Goal: Navigation & Orientation: Find specific page/section

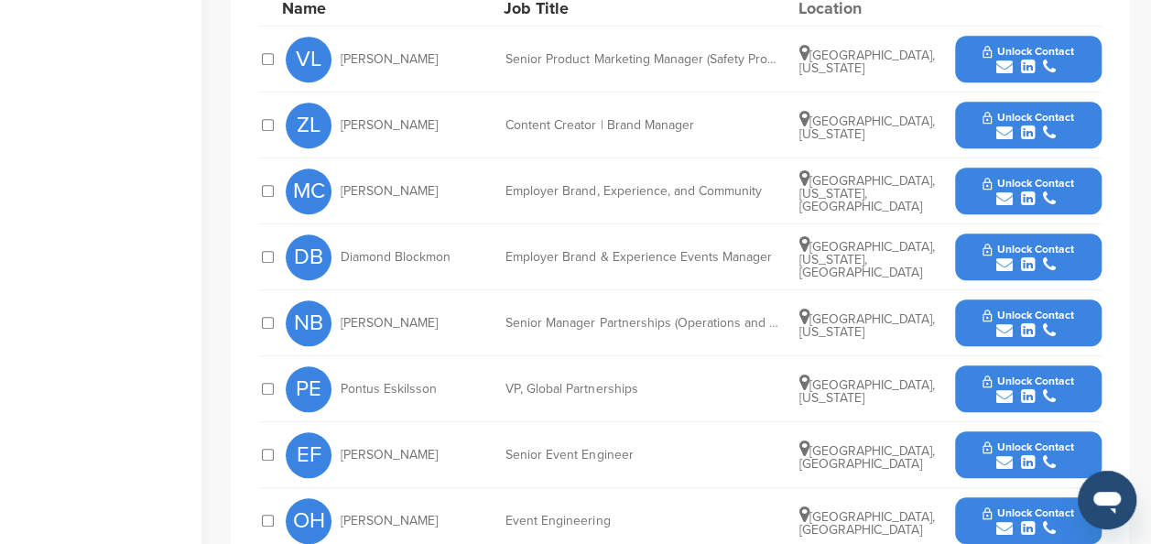
scroll to position [660, 0]
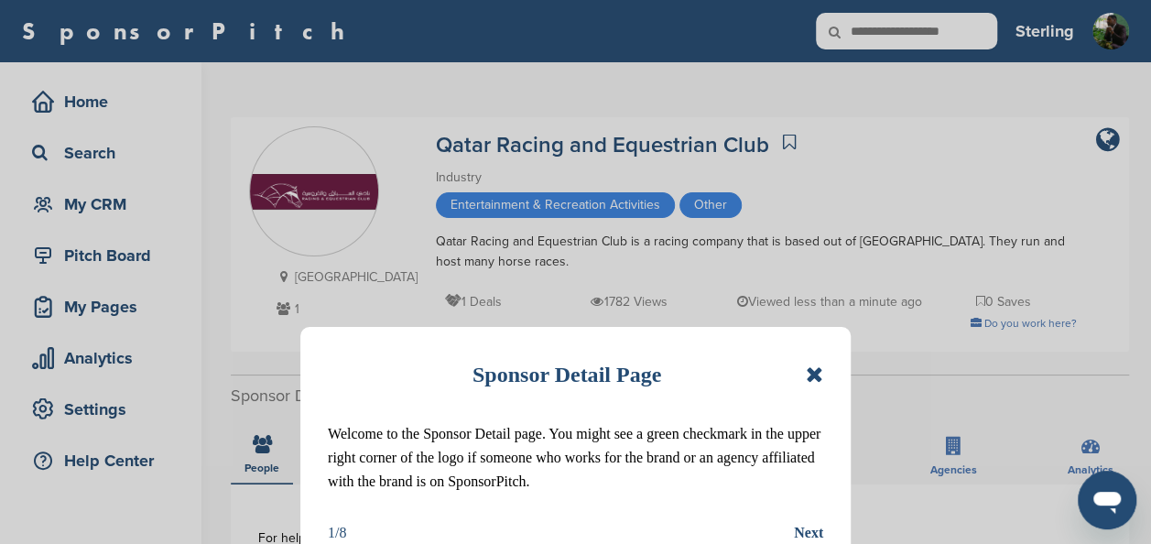
click at [820, 369] on icon at bounding box center [814, 375] width 17 height 22
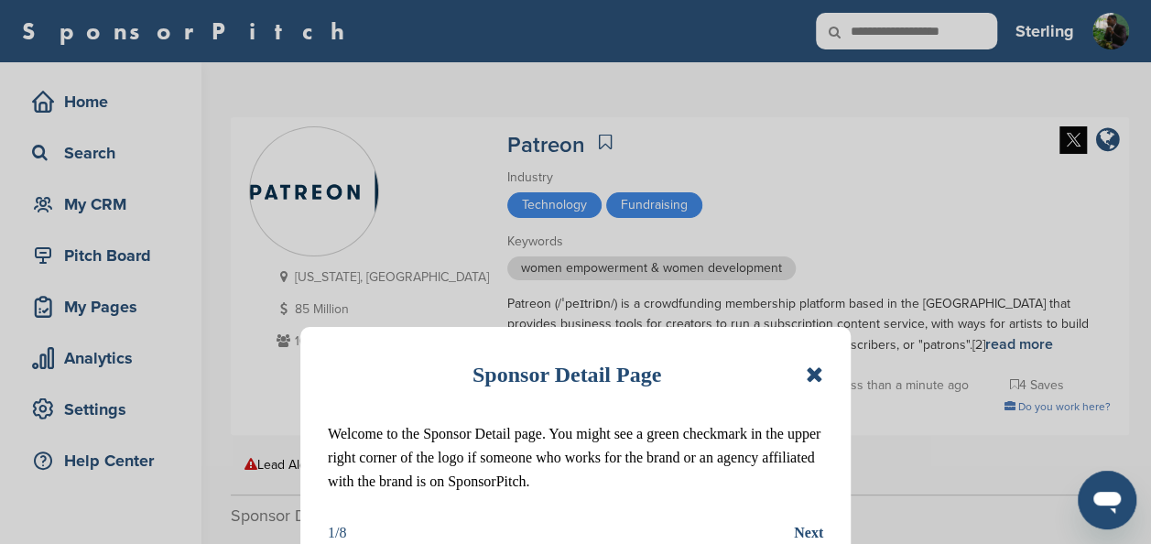
click at [813, 371] on icon at bounding box center [814, 375] width 17 height 22
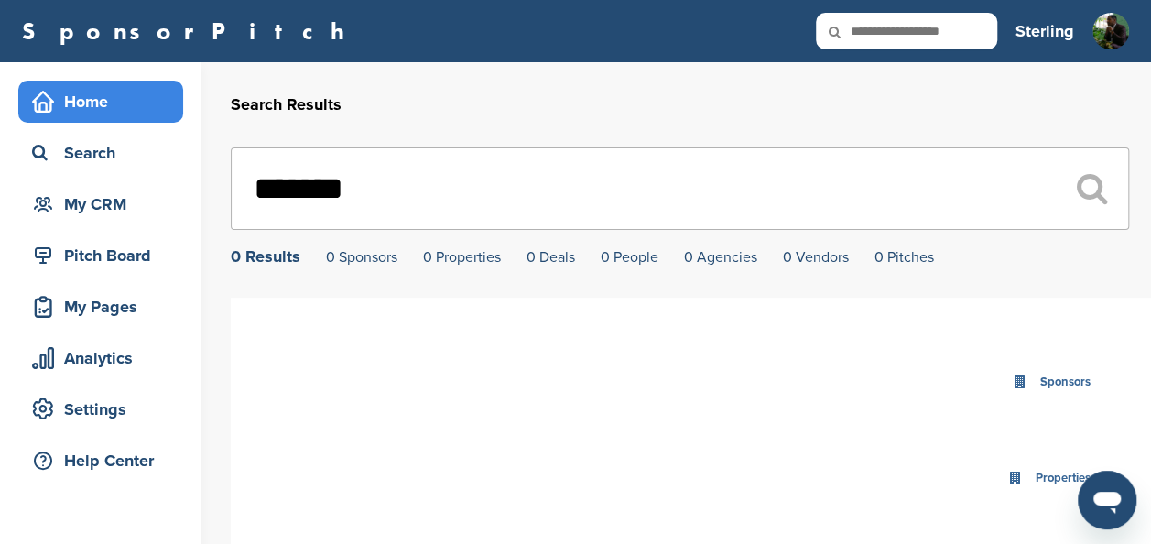
click at [62, 103] on div "Home" at bounding box center [105, 101] width 156 height 33
